Goal: Task Accomplishment & Management: Use online tool/utility

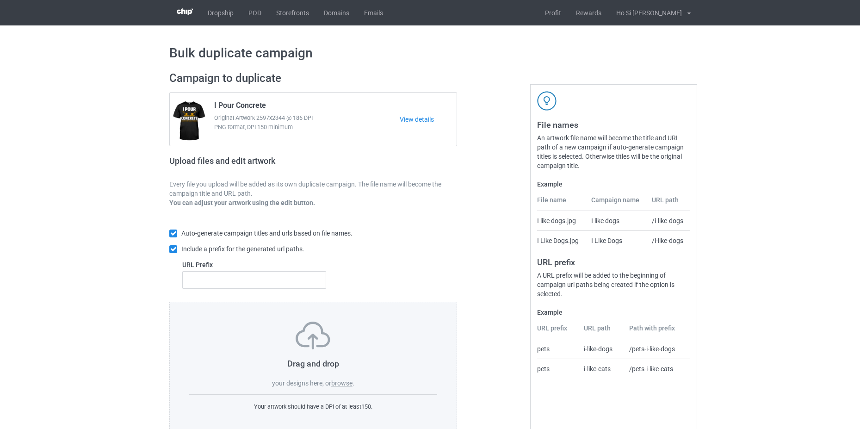
scroll to position [22, 0]
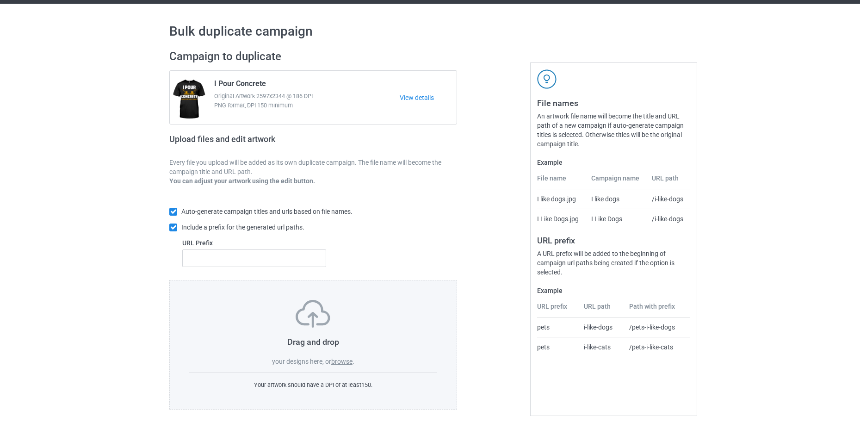
click at [342, 362] on label "browse" at bounding box center [341, 361] width 21 height 7
click at [0, 0] on input "browse" at bounding box center [0, 0] width 0 height 0
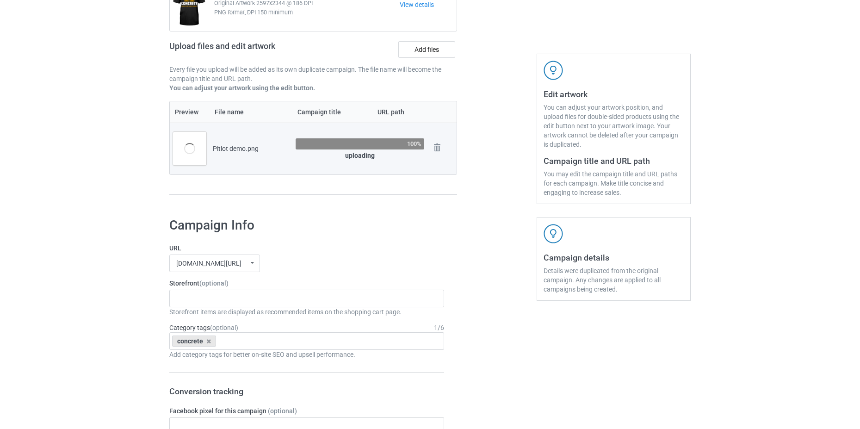
scroll to position [68, 0]
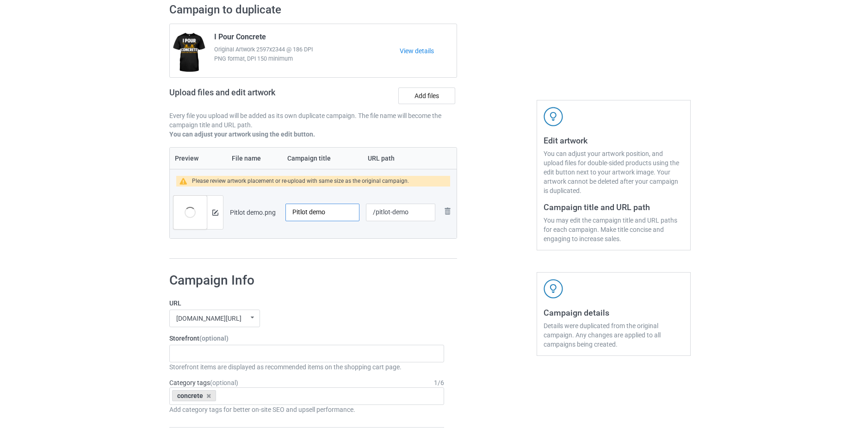
click at [326, 215] on input "Pitlot demo" at bounding box center [323, 213] width 74 height 18
type input "For the good finish"
drag, startPoint x: 411, startPoint y: 214, endPoint x: 374, endPoint y: 223, distance: 38.5
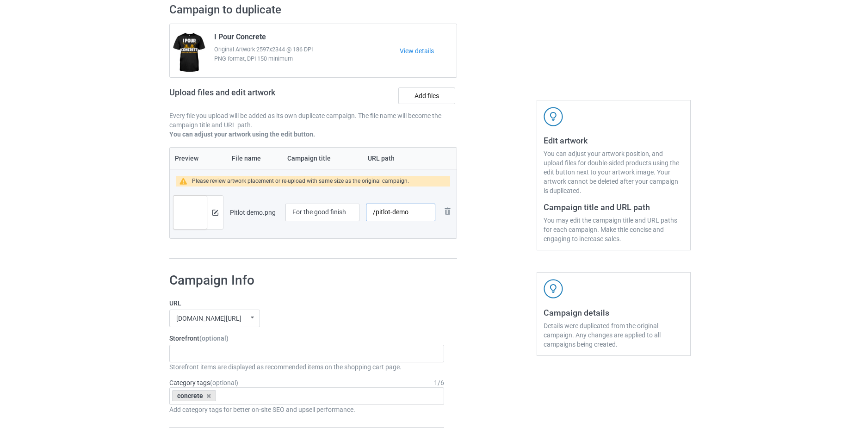
click at [374, 221] on div "/pitlot-demo" at bounding box center [400, 213] width 69 height 18
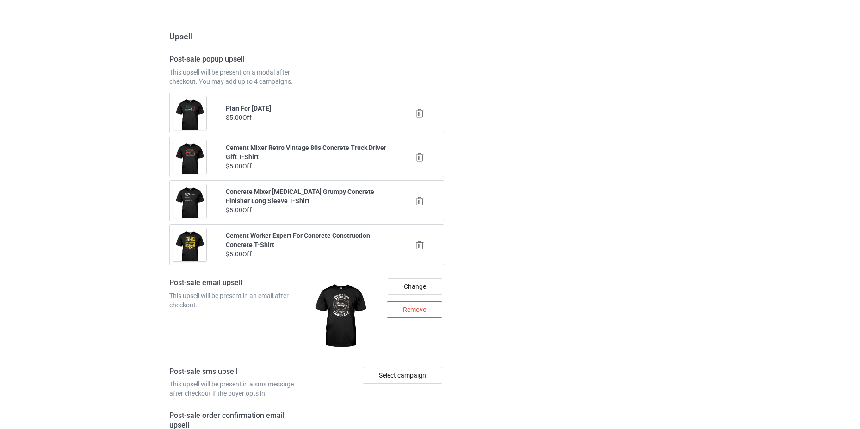
scroll to position [1262, 0]
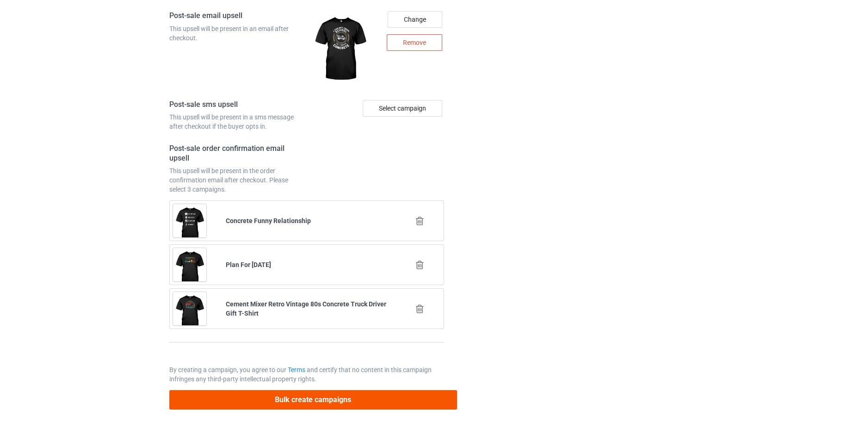
type input "/sleep-with-concrete-man"
click at [337, 403] on button "Bulk create campaigns" at bounding box center [313, 399] width 288 height 19
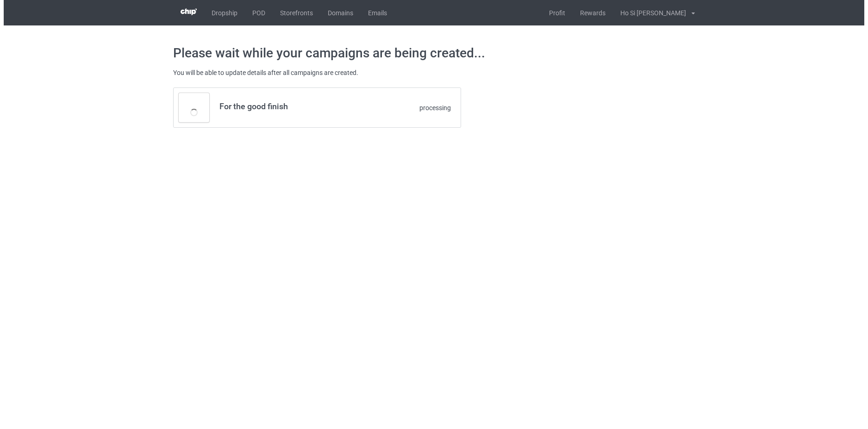
scroll to position [0, 0]
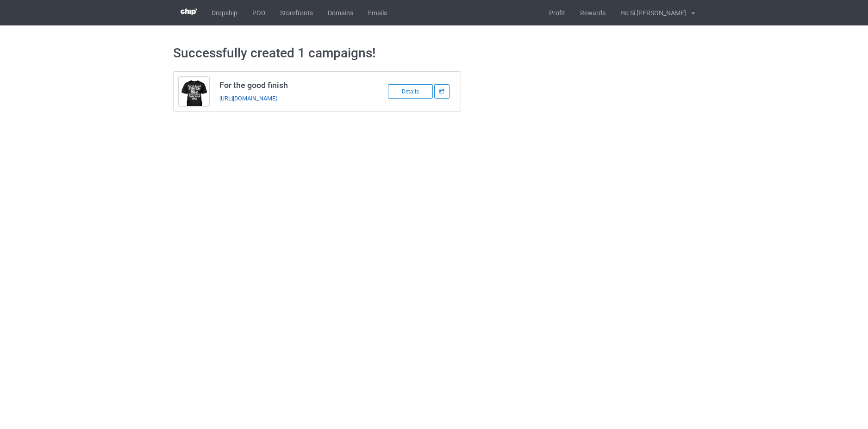
click at [249, 100] on link "[URL][DOMAIN_NAME]" at bounding box center [247, 98] width 57 height 7
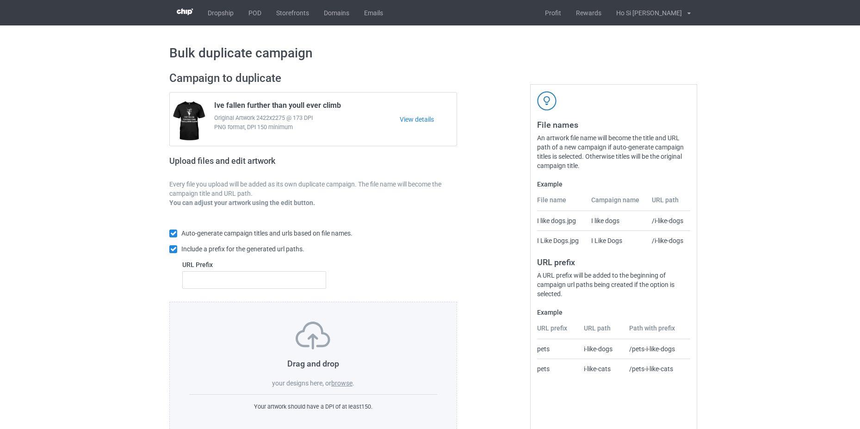
click at [347, 385] on label "browse" at bounding box center [341, 383] width 21 height 7
click at [0, 0] on input "browse" at bounding box center [0, 0] width 0 height 0
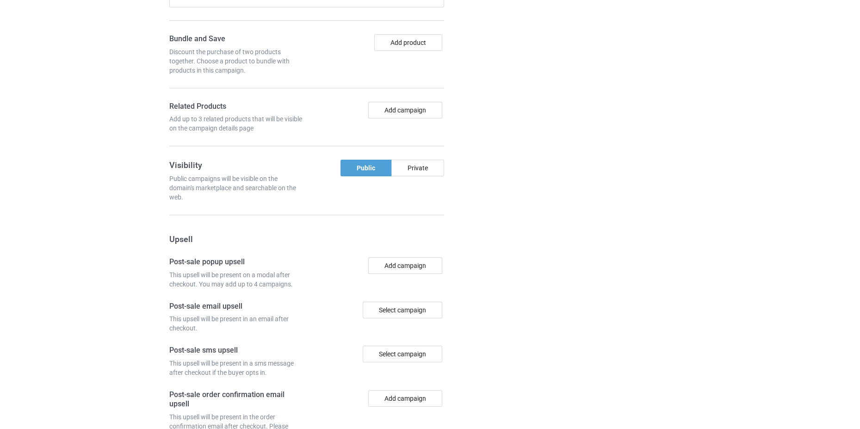
scroll to position [759, 0]
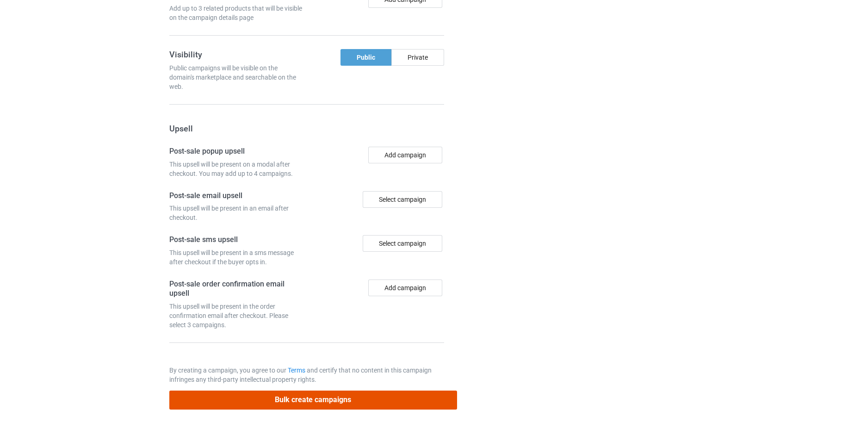
click at [350, 402] on button "Bulk create campaigns" at bounding box center [313, 400] width 288 height 19
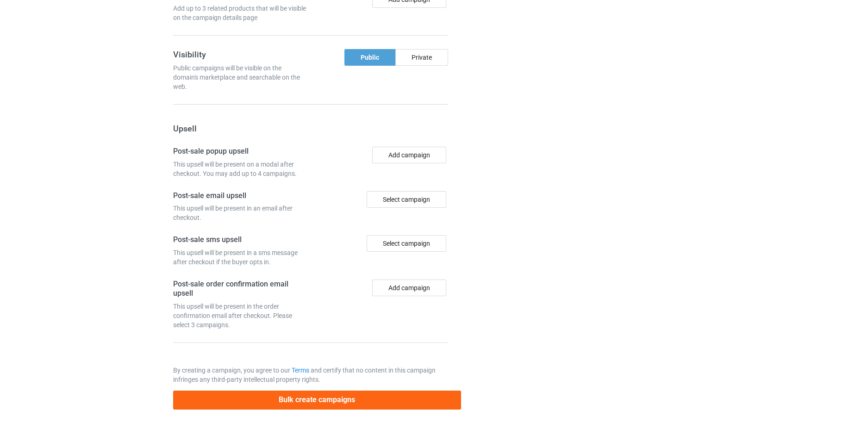
scroll to position [0, 0]
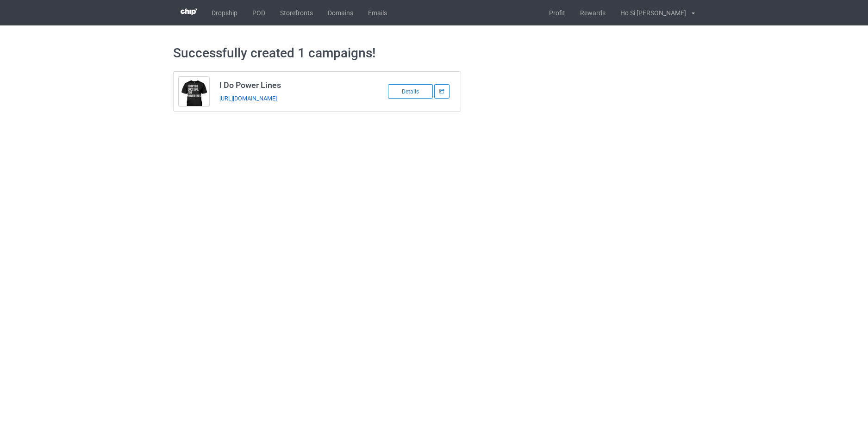
click at [277, 101] on link "https://www.hohodesign.co/i-do-power-lines" at bounding box center [247, 98] width 57 height 7
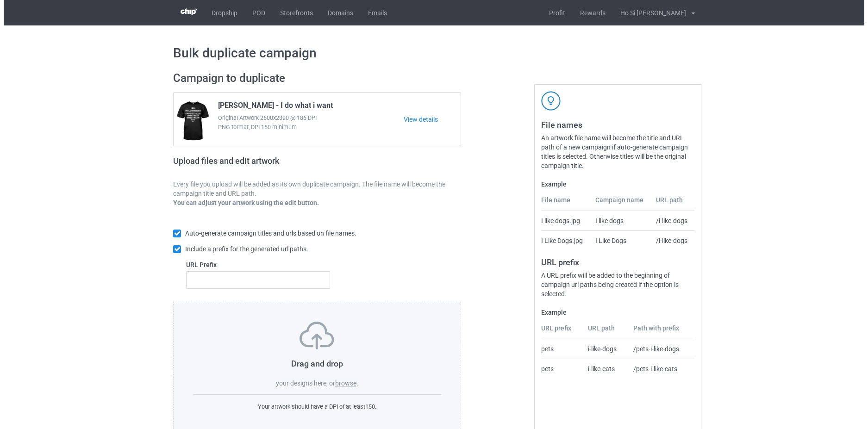
scroll to position [22, 0]
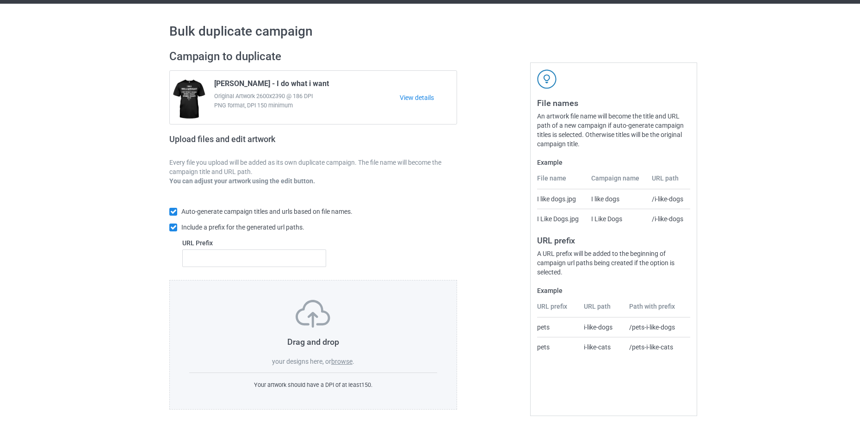
click at [344, 362] on label "browse" at bounding box center [341, 361] width 21 height 7
click at [0, 0] on input "browse" at bounding box center [0, 0] width 0 height 0
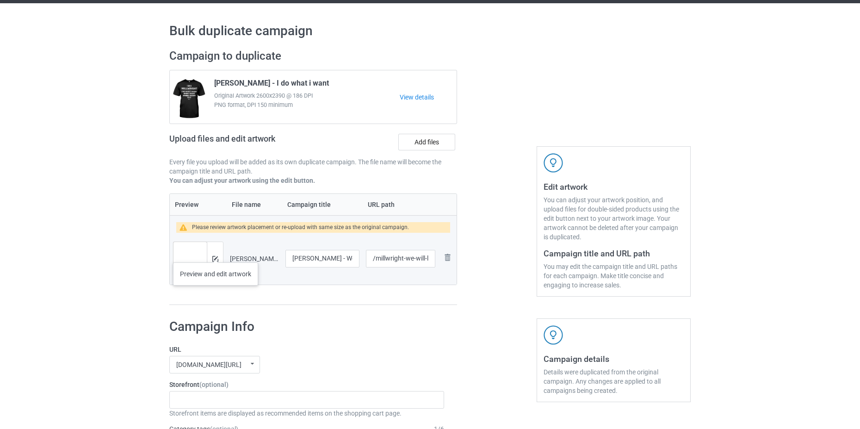
click at [216, 253] on div at bounding box center [215, 258] width 16 height 33
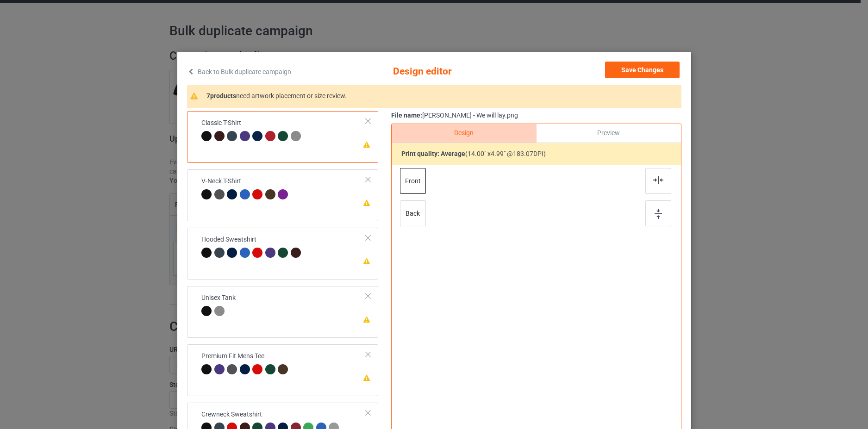
scroll to position [93, 0]
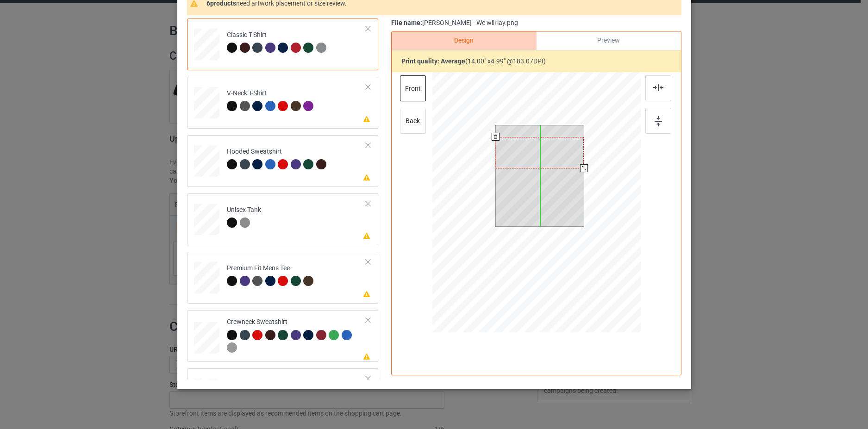
drag, startPoint x: 548, startPoint y: 140, endPoint x: 548, endPoint y: 151, distance: 11.6
click at [548, 151] on div at bounding box center [539, 152] width 88 height 31
click at [549, 149] on div at bounding box center [539, 150] width 88 height 31
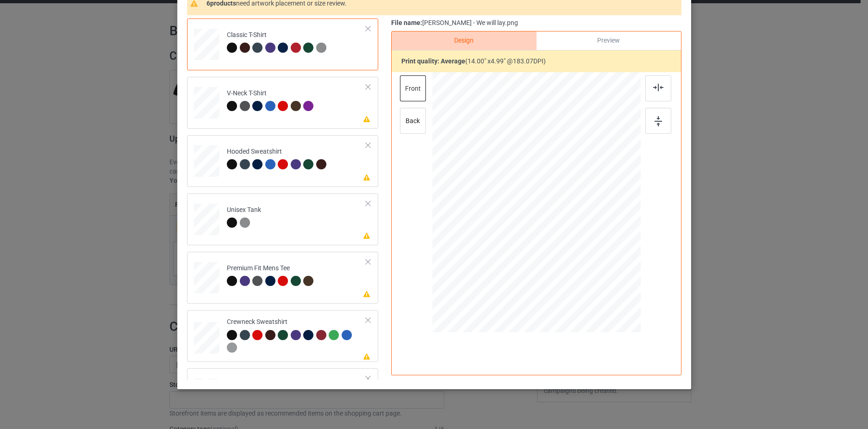
click at [849, 243] on div "Back to Bulk duplicate campaign Design editor Save Changes 6 products need artw…" at bounding box center [434, 214] width 868 height 429
click at [343, 117] on td "Please review artwork placement V-Neck T-Shirt" at bounding box center [296, 101] width 149 height 41
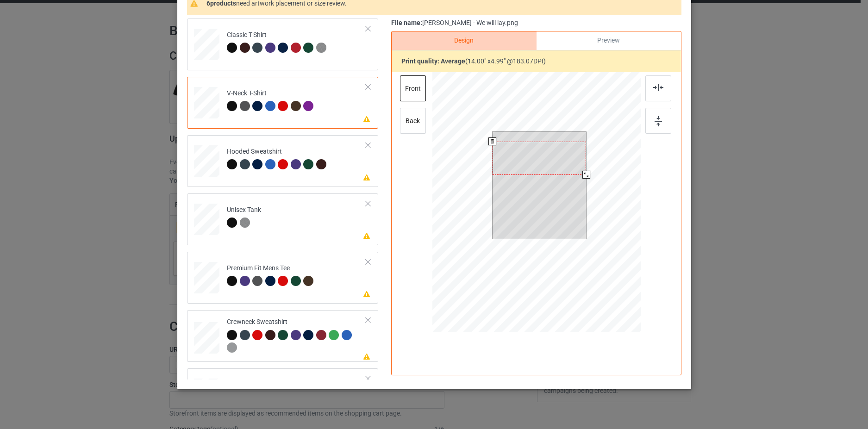
click at [534, 167] on div at bounding box center [539, 158] width 94 height 33
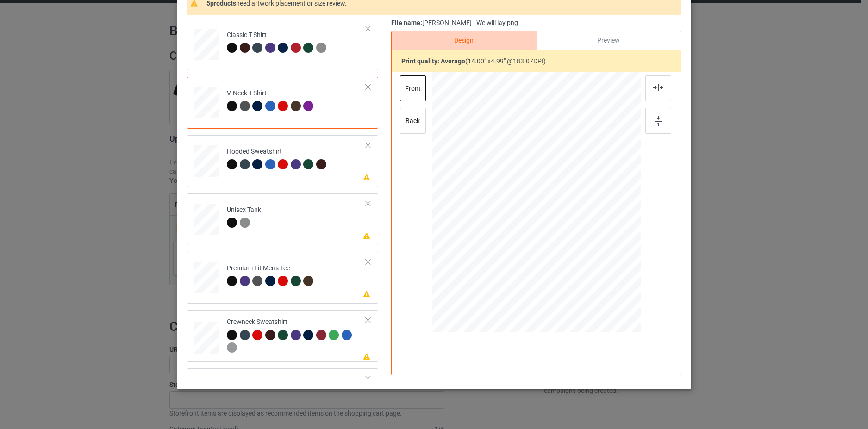
click at [352, 170] on td "Please review artwork placement Hooded Sweatshirt" at bounding box center [296, 159] width 149 height 41
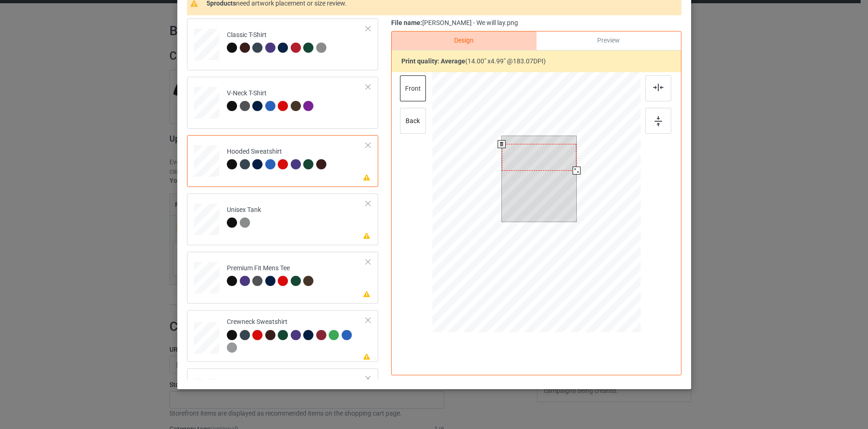
click at [531, 162] on div at bounding box center [538, 157] width 75 height 27
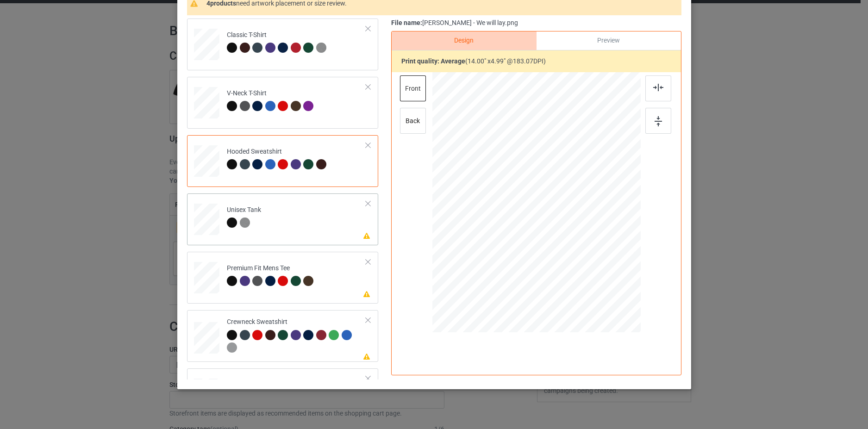
click at [320, 232] on td "Please review artwork placement Unisex Tank" at bounding box center [296, 217] width 149 height 41
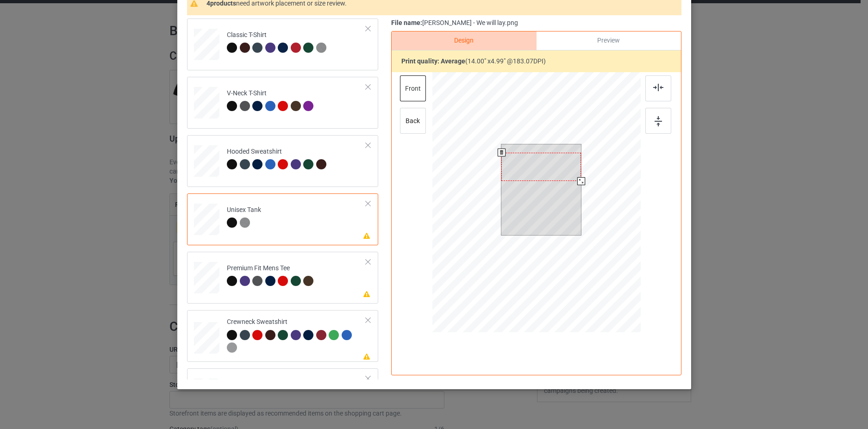
click at [543, 166] on div at bounding box center [541, 167] width 80 height 28
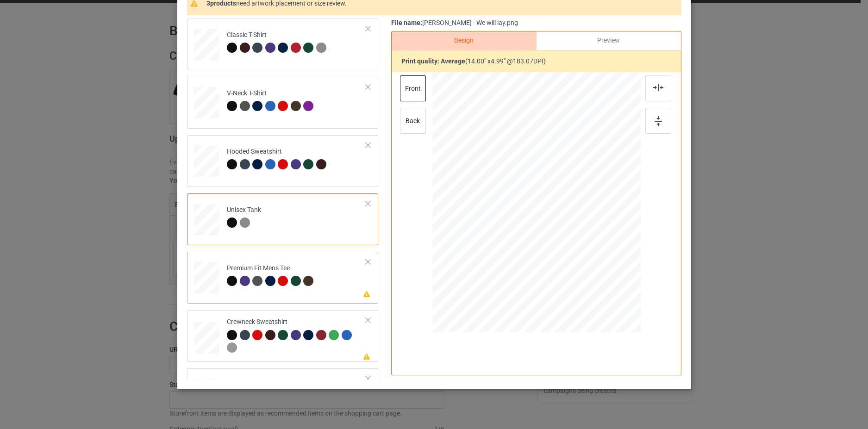
click at [340, 281] on td "Please review artwork placement Premium Fit Mens Tee" at bounding box center [296, 275] width 149 height 41
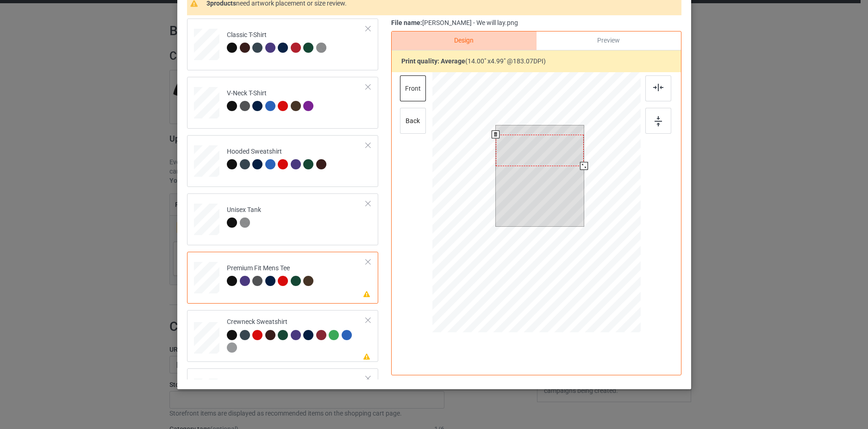
click at [536, 170] on div at bounding box center [539, 175] width 88 height 101
click at [531, 155] on div at bounding box center [539, 150] width 88 height 31
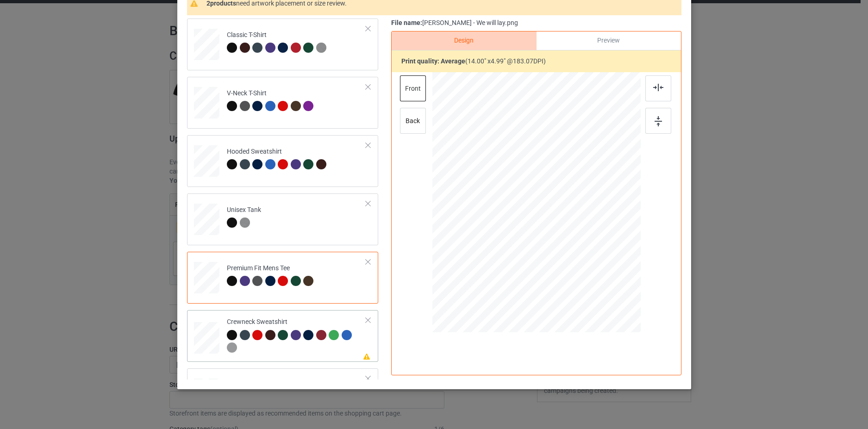
click at [353, 342] on div at bounding box center [296, 342] width 139 height 25
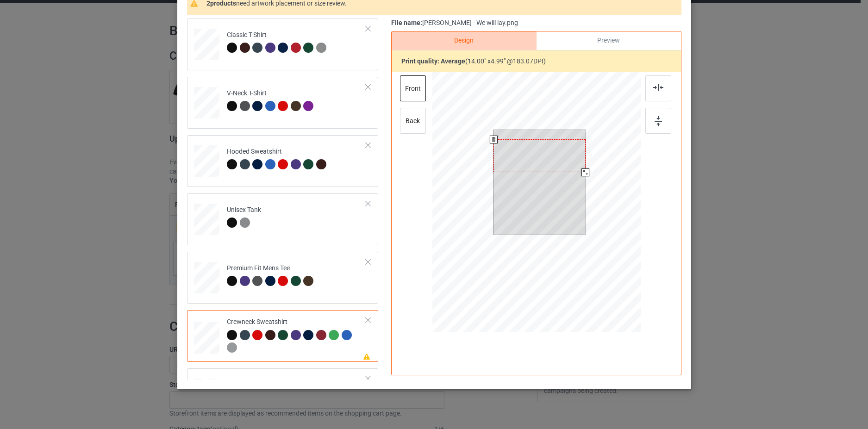
click at [523, 159] on div at bounding box center [539, 155] width 92 height 33
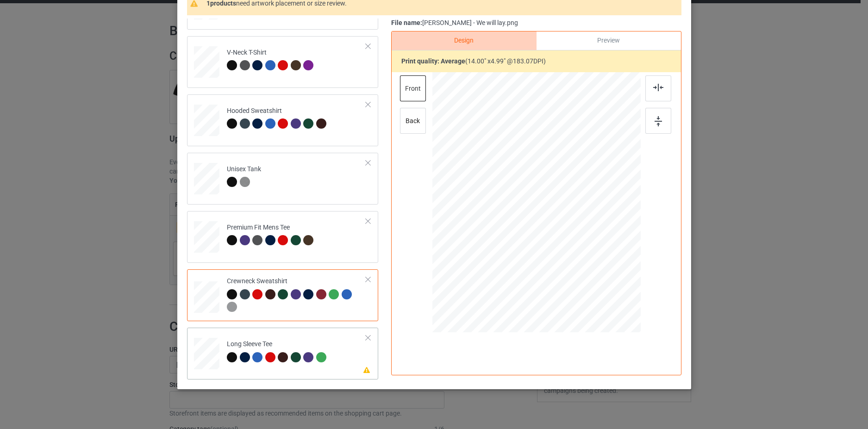
scroll to position [105, 0]
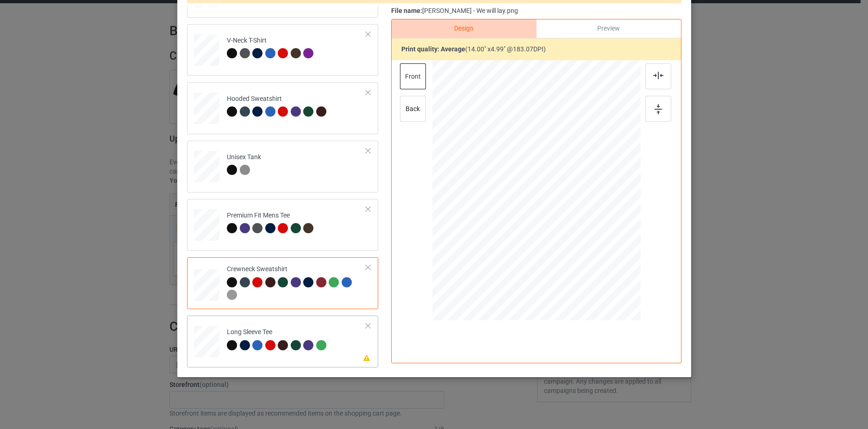
click at [345, 359] on td "Please review artwork placement Long Sleeve Tee" at bounding box center [296, 339] width 149 height 41
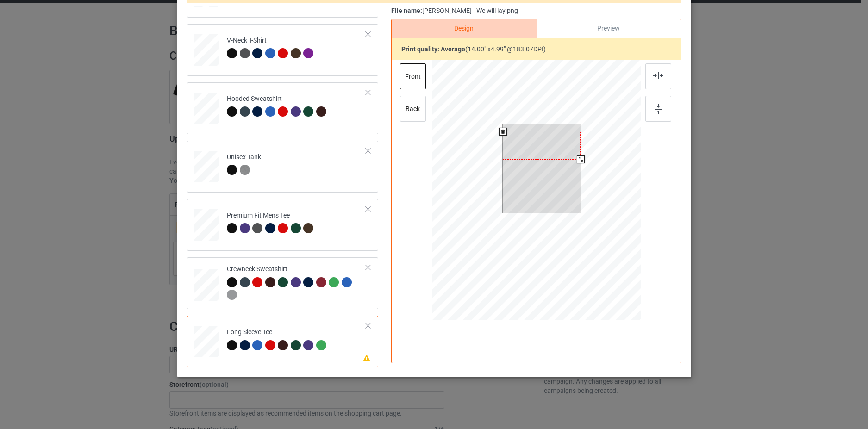
click at [547, 149] on div at bounding box center [542, 146] width 78 height 28
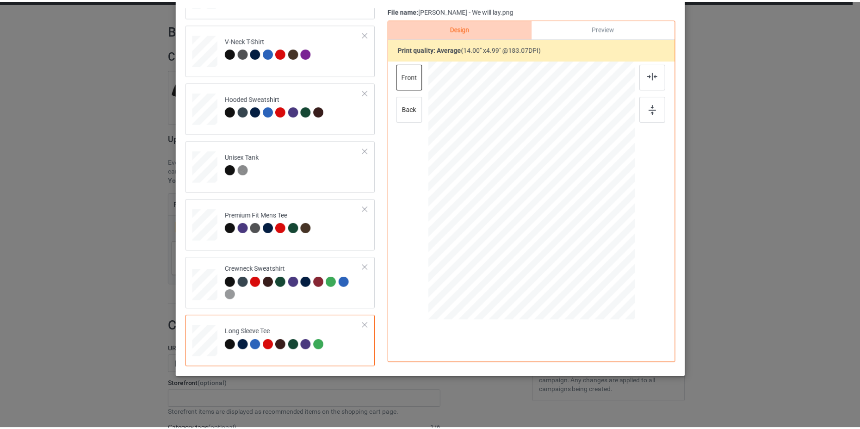
scroll to position [0, 0]
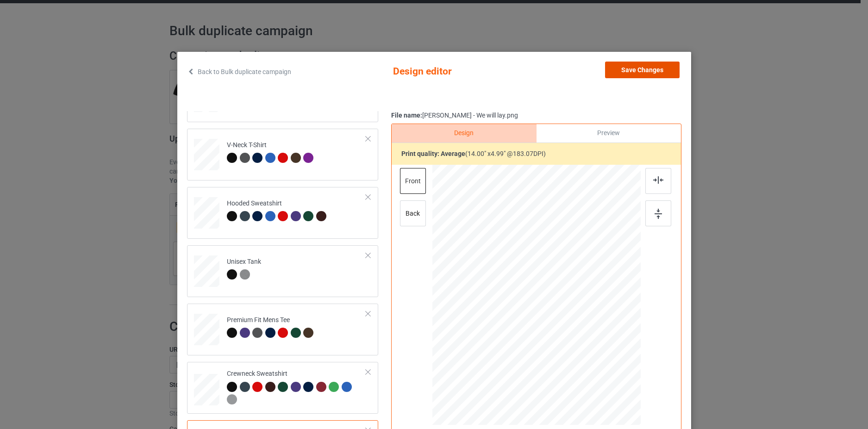
click at [636, 65] on button "Save Changes" at bounding box center [642, 70] width 75 height 17
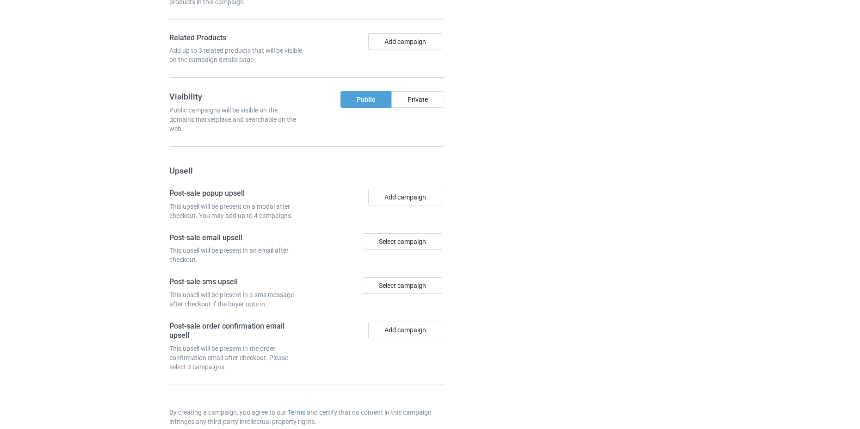
scroll to position [759, 0]
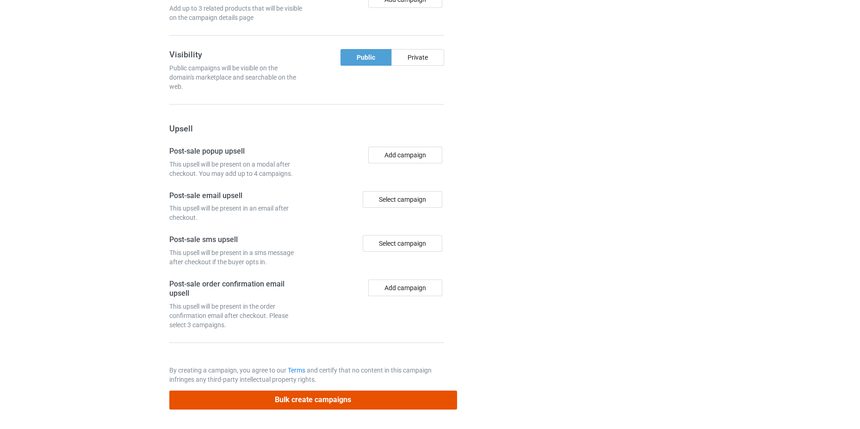
click at [372, 397] on button "Bulk create campaigns" at bounding box center [313, 400] width 288 height 19
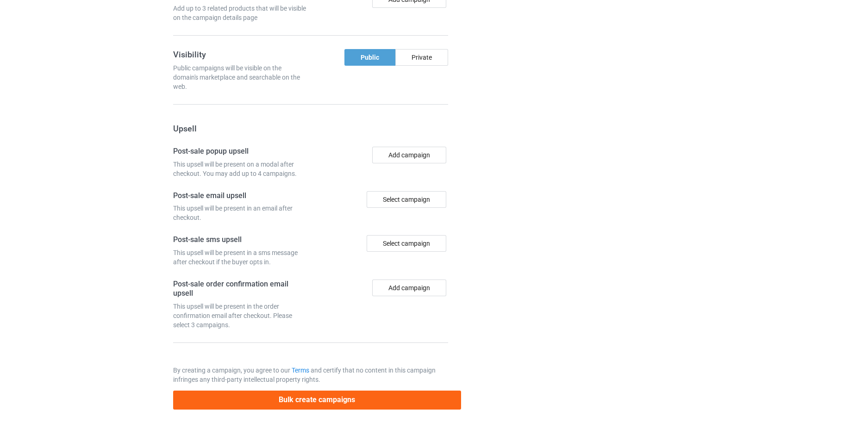
scroll to position [0, 0]
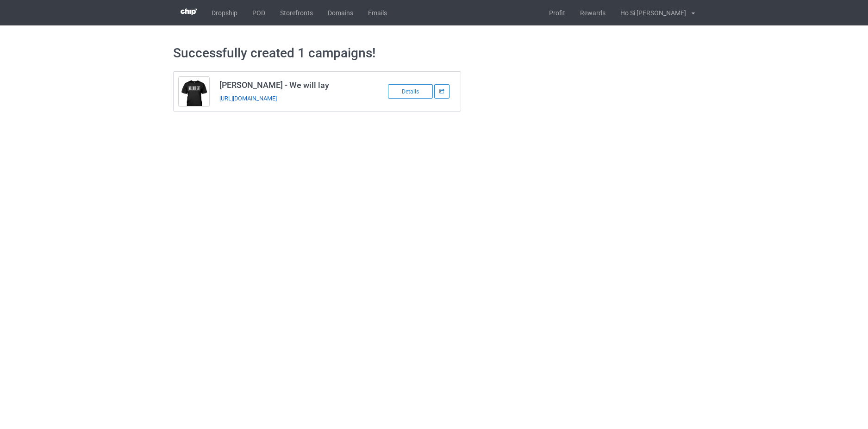
click at [268, 99] on link "https://www.hohodesign.co/millwright-we-will-lay" at bounding box center [247, 98] width 57 height 7
